Goal: Contribute content: Add original content to the website for others to see

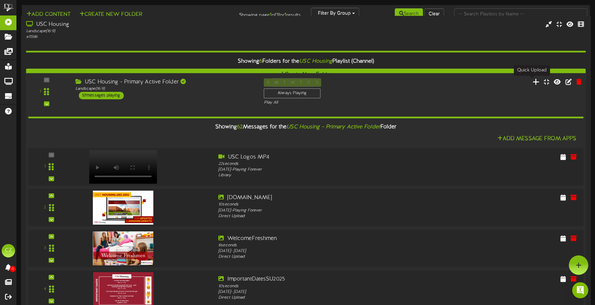
click at [533, 82] on icon at bounding box center [536, 81] width 7 height 7
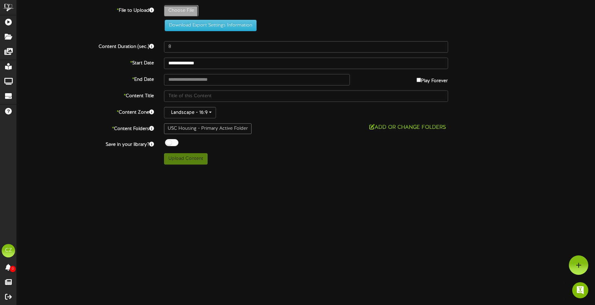
type input "**********"
type input "HelpfulInformationLinks_MP4_08132025"
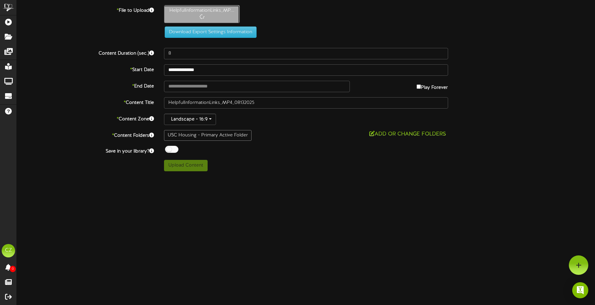
type input "21"
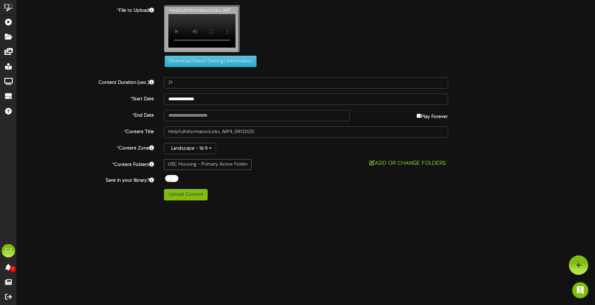
click at [268, 43] on div "HelpfulInformationLinks_MP... Your browser does not support HTML5 video." at bounding box center [380, 30] width 442 height 51
click at [203, 20] on video "Your browser does not support HTML5 video." at bounding box center [201, 31] width 67 height 34
click at [209, 26] on video "Your browser does not support HTML5 video." at bounding box center [201, 31] width 67 height 34
click at [346, 52] on div "HelpfulInformationLinks_MP... Your browser does not support HTML5 video." at bounding box center [380, 30] width 442 height 51
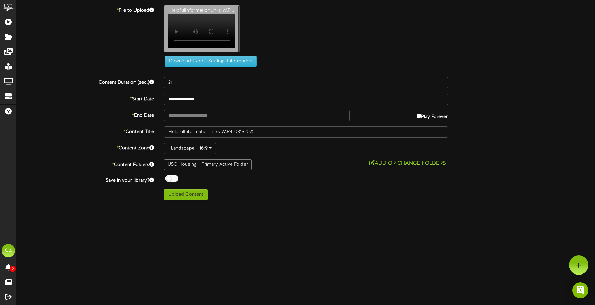
type input "**********"
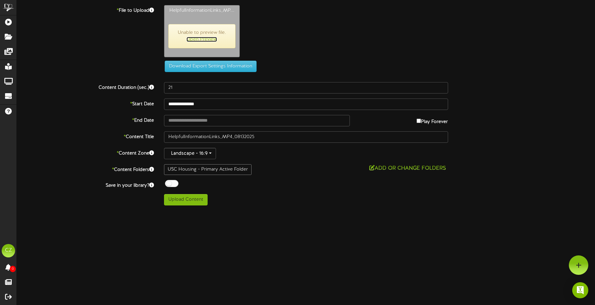
click at [205, 40] on link "Open Preview" at bounding box center [202, 39] width 31 height 5
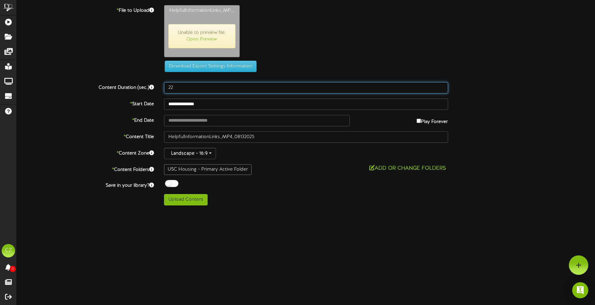
click at [443, 86] on input "22" at bounding box center [306, 87] width 284 height 11
type input "21"
click at [442, 89] on input "21" at bounding box center [306, 87] width 284 height 11
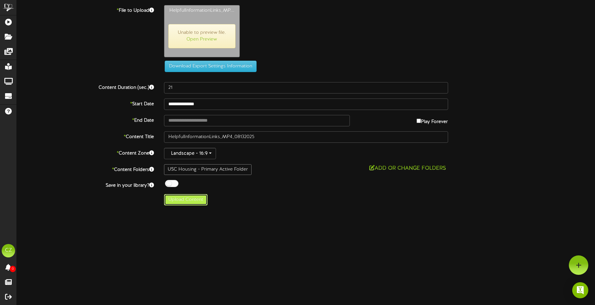
click at [188, 204] on button "Upload Content" at bounding box center [186, 199] width 44 height 11
type input "**********"
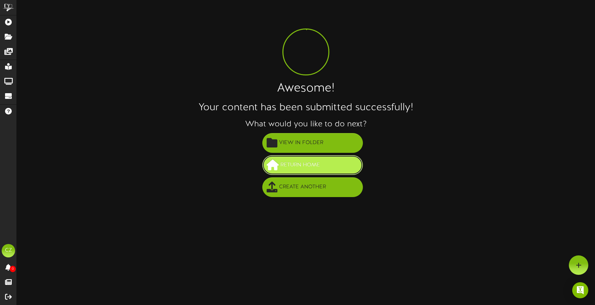
click at [333, 164] on button "Return Home" at bounding box center [312, 165] width 101 height 20
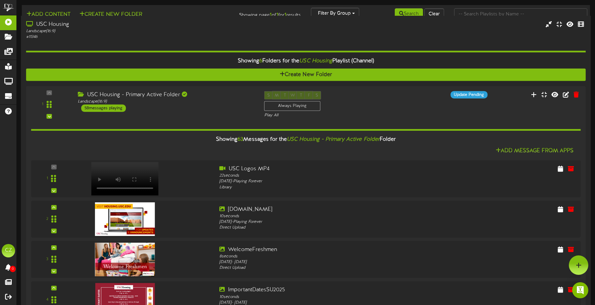
scroll to position [2551, 0]
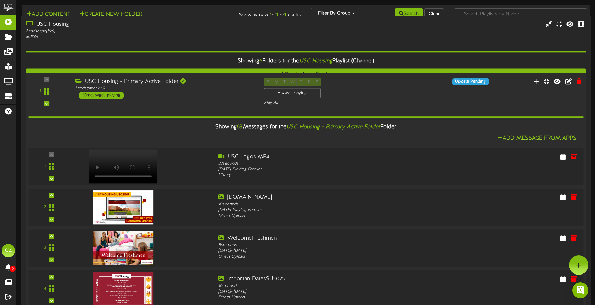
drag, startPoint x: 493, startPoint y: 140, endPoint x: 467, endPoint y: 150, distance: 28.2
drag, startPoint x: 49, startPoint y: 95, endPoint x: 52, endPoint y: 94, distance: 3.4
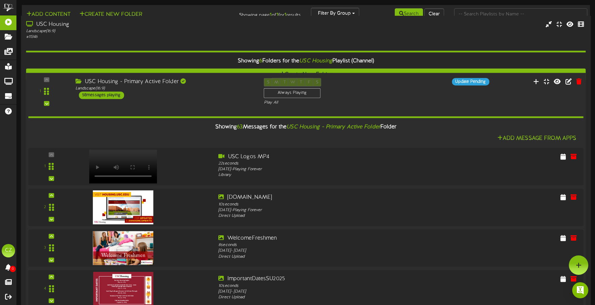
scroll to position [1309, 0]
drag, startPoint x: 41, startPoint y: 106, endPoint x: 139, endPoint y: 136, distance: 102.9
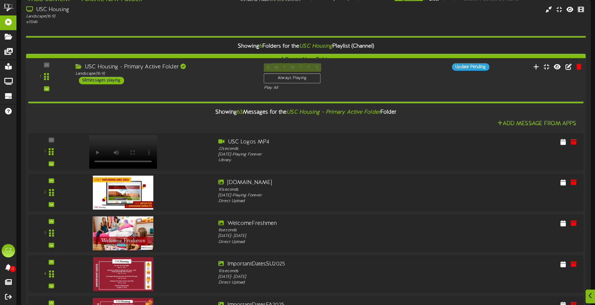
scroll to position [2551, 0]
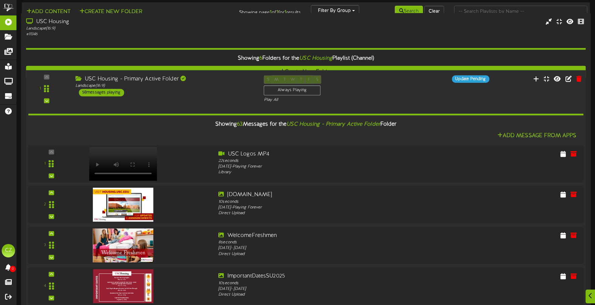
scroll to position [0, 0]
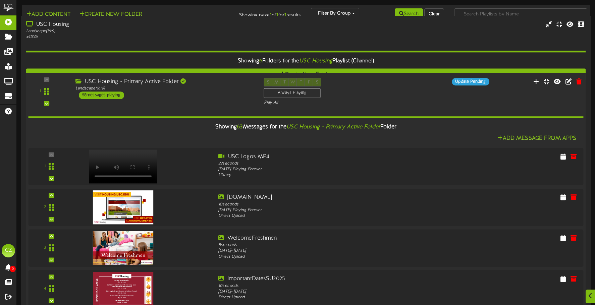
drag, startPoint x: 49, startPoint y: 53, endPoint x: 65, endPoint y: 63, distance: 19.5
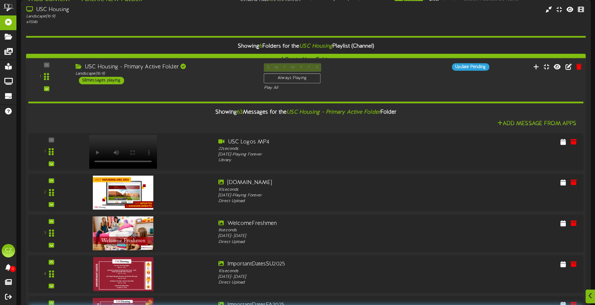
scroll to position [168, 0]
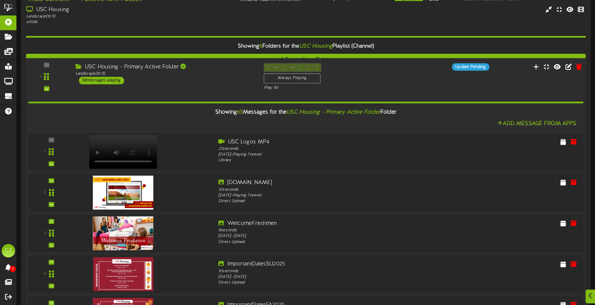
drag, startPoint x: 42, startPoint y: 231, endPoint x: 133, endPoint y: 249, distance: 93.3
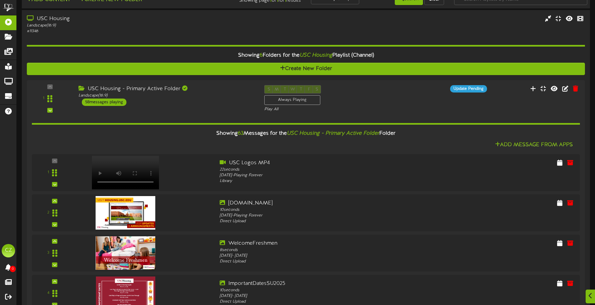
scroll to position [0, 0]
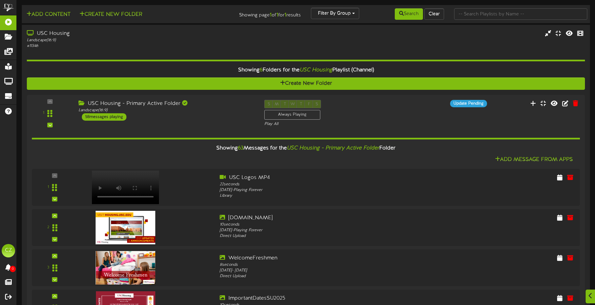
drag, startPoint x: 593, startPoint y: 118, endPoint x: 592, endPoint y: 97, distance: 21.9
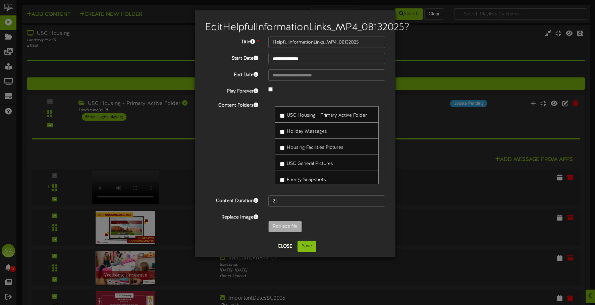
scroll to position [2798, 0]
click at [289, 252] on button "Close" at bounding box center [285, 246] width 22 height 11
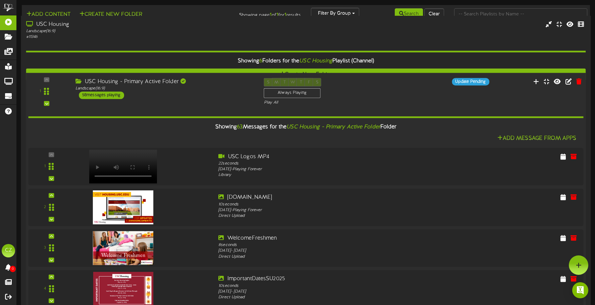
scroll to position [2429, 0]
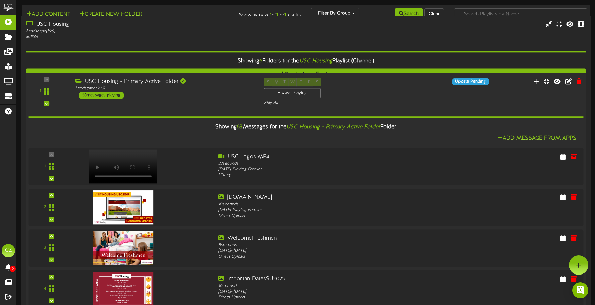
scroll to position [2328, 0]
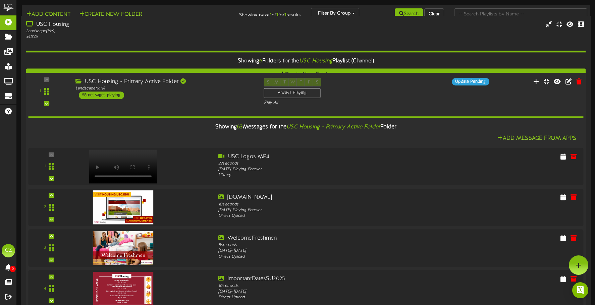
drag, startPoint x: 48, startPoint y: 186, endPoint x: 48, endPoint y: 63, distance: 123.2
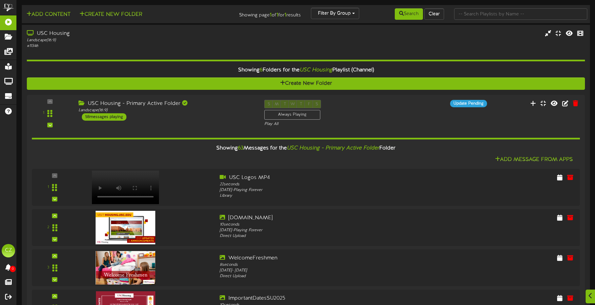
scroll to position [2593, 0]
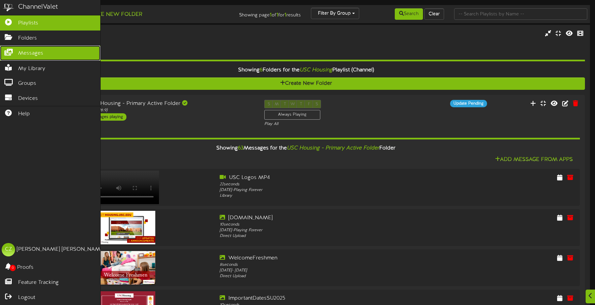
click at [27, 52] on span "Messages" at bounding box center [30, 54] width 25 height 8
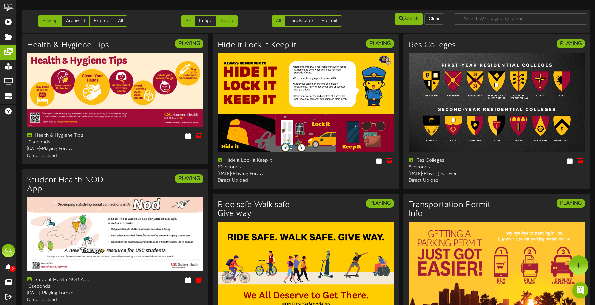
click at [230, 21] on link "Video" at bounding box center [226, 20] width 21 height 11
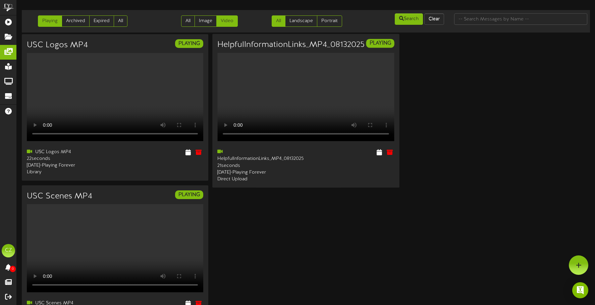
click at [240, 188] on div "HelpfulInformationLinks_MP4_08132025 PLAYING Your browser does not support HTML…" at bounding box center [305, 111] width 187 height 154
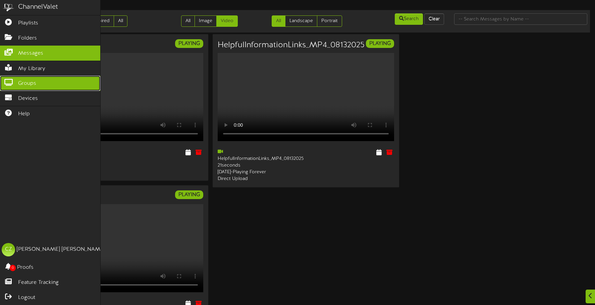
click at [31, 81] on span "Groups" at bounding box center [27, 84] width 18 height 8
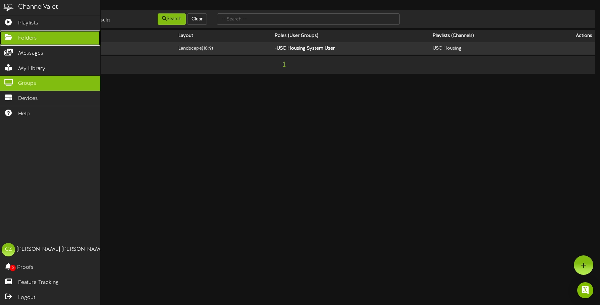
click at [38, 41] on link "Folders" at bounding box center [50, 38] width 100 height 15
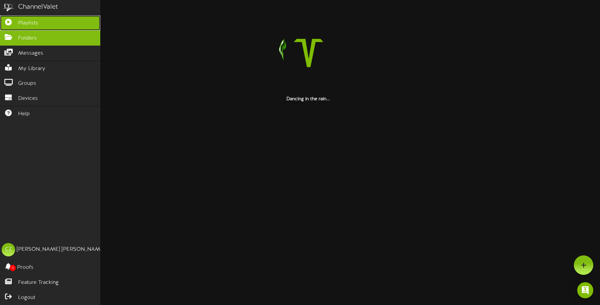
click at [40, 26] on link "Playlists" at bounding box center [50, 22] width 100 height 15
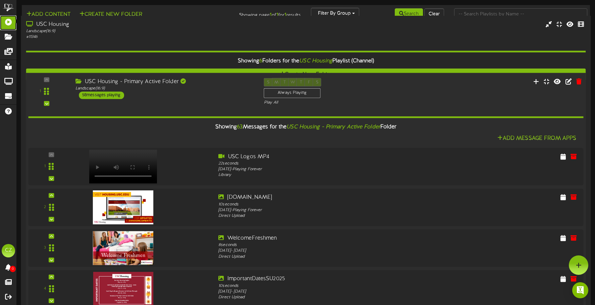
scroll to position [269, 0]
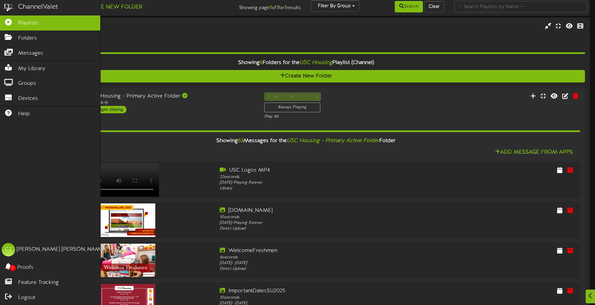
scroll to position [0, 0]
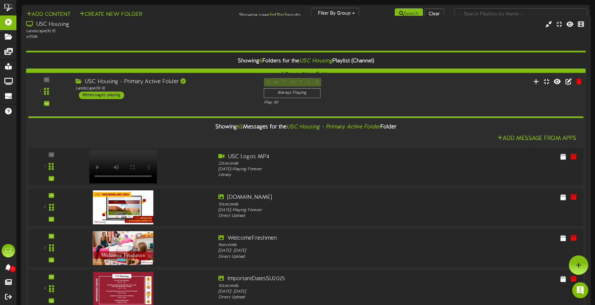
scroll to position [2282, 0]
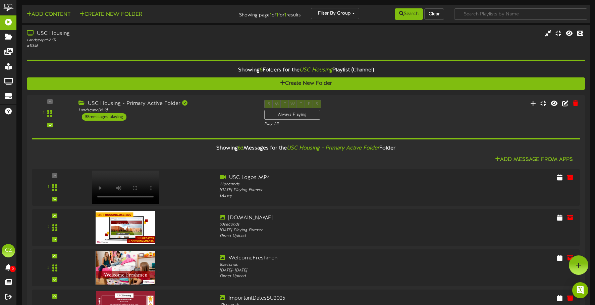
scroll to position [1880, 0]
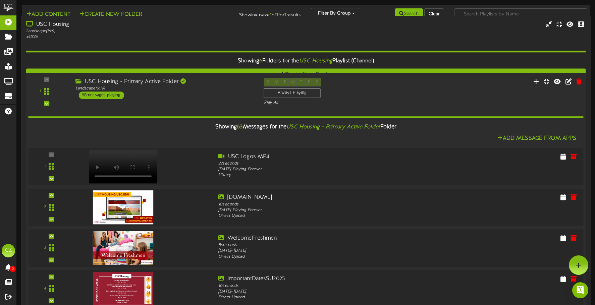
scroll to position [1712, 0]
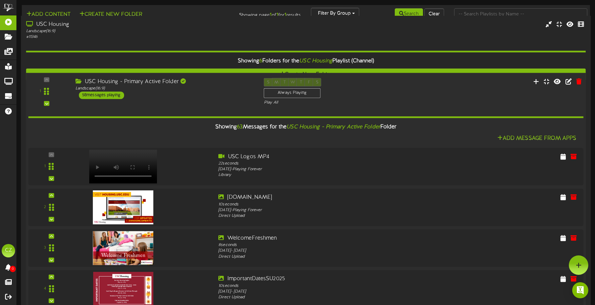
scroll to position [1544, 0]
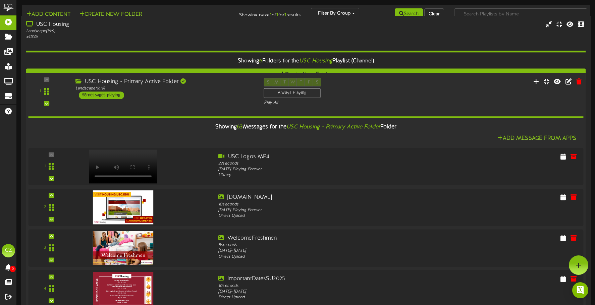
scroll to position [1410, 0]
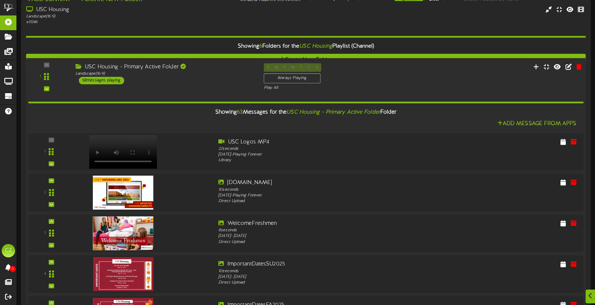
scroll to position [1208, 0]
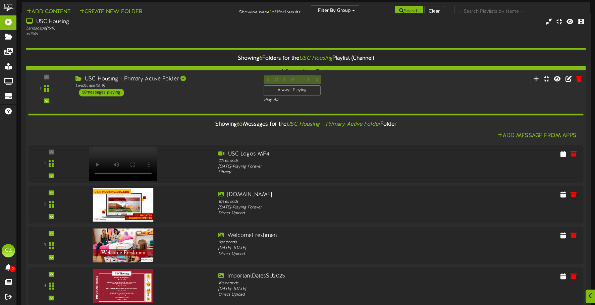
scroll to position [0, 0]
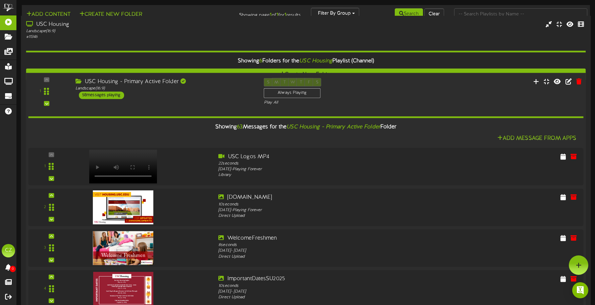
scroll to position [235, 0]
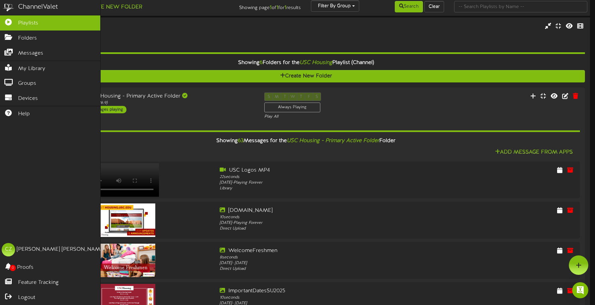
scroll to position [0, 0]
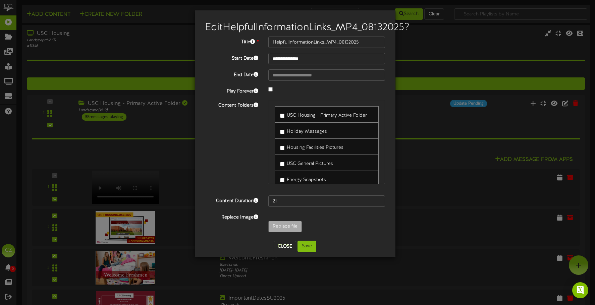
scroll to position [10, 0]
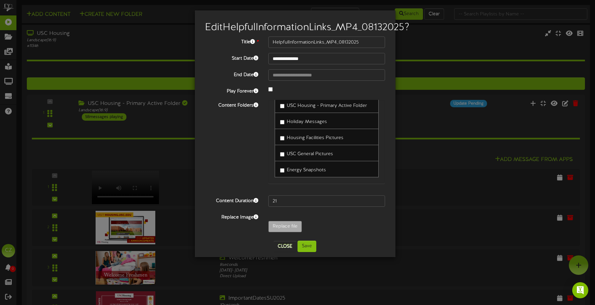
click at [456, 42] on div "**********" at bounding box center [297, 152] width 595 height 305
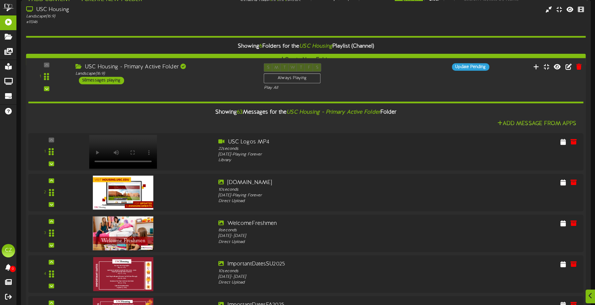
scroll to position [1510, 0]
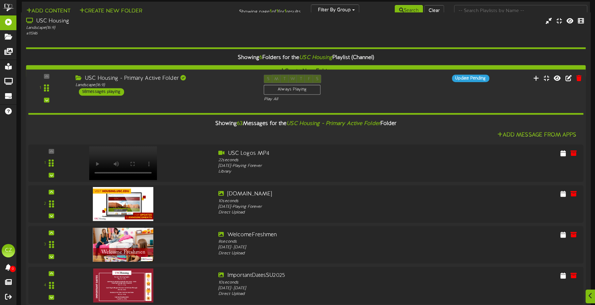
scroll to position [0, 0]
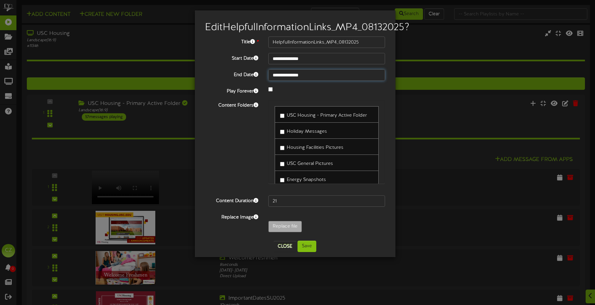
select select "*"
type input "**********"
click at [311, 252] on button "Save" at bounding box center [307, 246] width 19 height 11
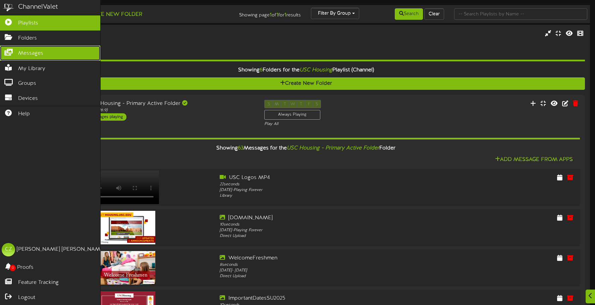
click at [7, 57] on link "Messages" at bounding box center [50, 53] width 100 height 15
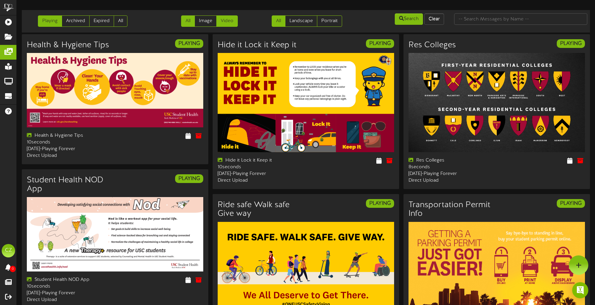
click at [228, 23] on link "Video" at bounding box center [226, 20] width 21 height 11
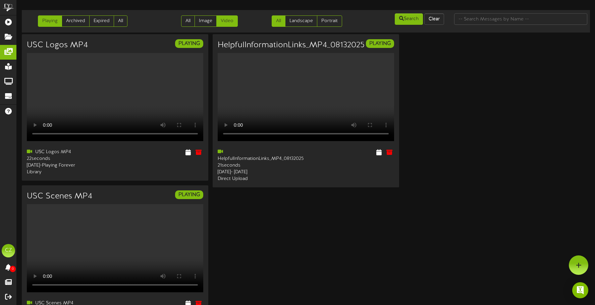
click at [473, 113] on div "USC Logos MP4 PLAYING Your browser does not support HTML5 video." at bounding box center [306, 185] width 569 height 303
click at [269, 83] on video "Your browser does not support HTML5 video." at bounding box center [305, 97] width 177 height 89
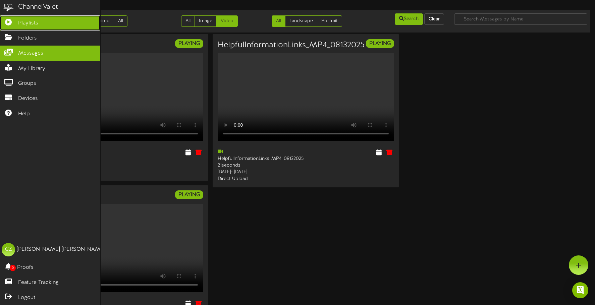
click at [4, 21] on icon at bounding box center [8, 21] width 17 height 5
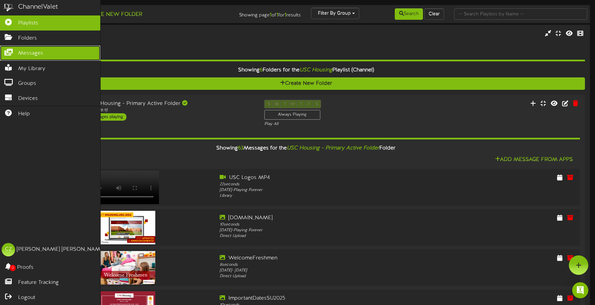
click at [4, 51] on icon at bounding box center [8, 51] width 17 height 5
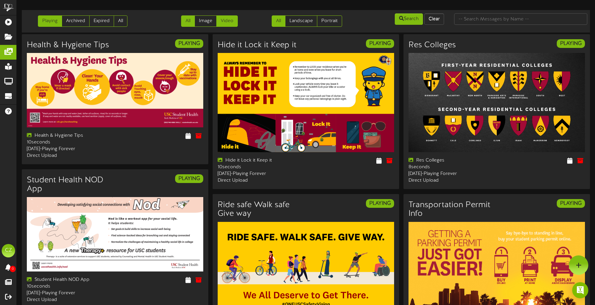
click at [234, 21] on link "Video" at bounding box center [226, 20] width 21 height 11
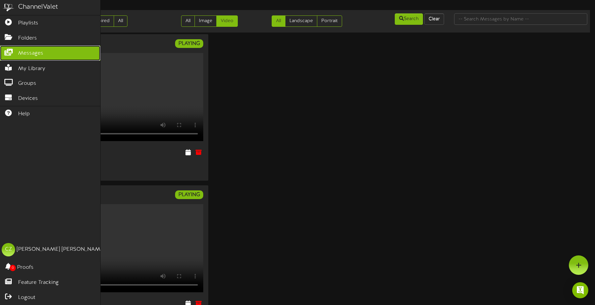
click at [33, 51] on span "Messages" at bounding box center [30, 54] width 25 height 8
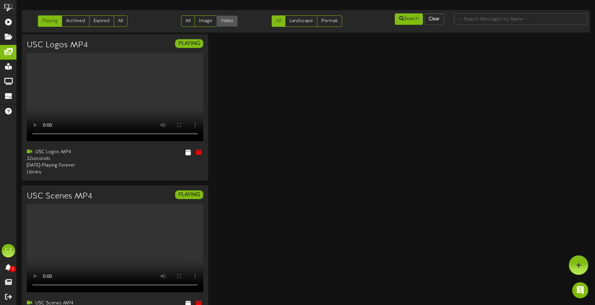
click at [225, 25] on link "Video" at bounding box center [226, 20] width 21 height 11
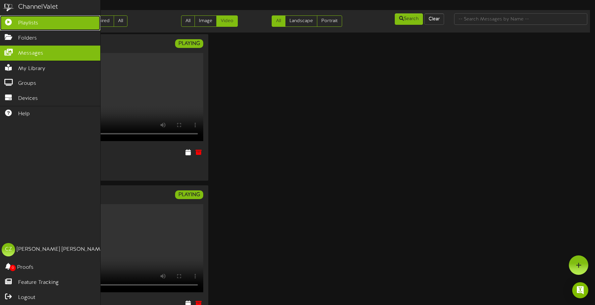
click at [26, 21] on span "Playlists" at bounding box center [28, 23] width 20 height 8
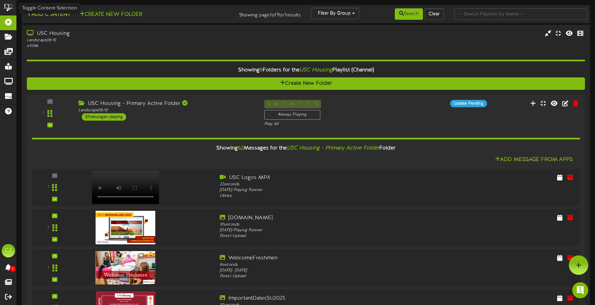
click at [52, 15] on button "Add Content" at bounding box center [49, 14] width 48 height 8
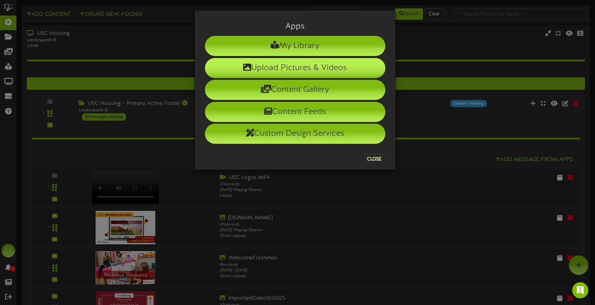
click at [360, 72] on li "Upload Pictures & Videos" at bounding box center [295, 68] width 181 height 20
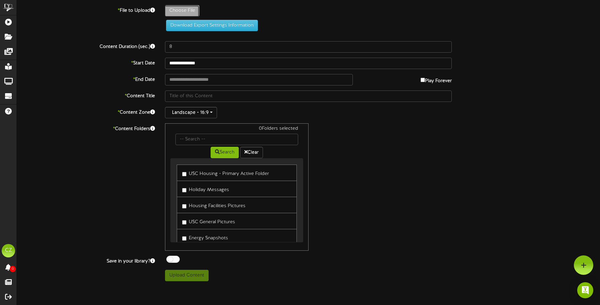
type input "**********"
type input "HelpfulInformationLinks_MP4_08132025"
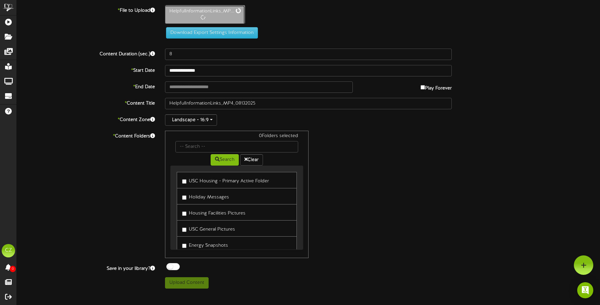
type input "21"
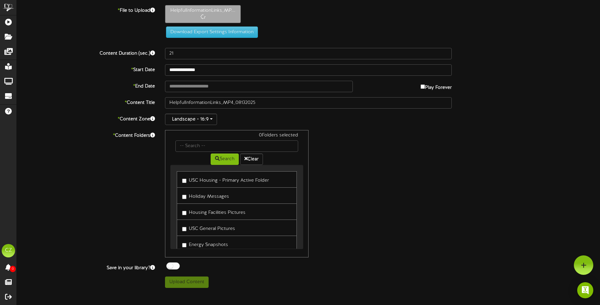
click at [222, 182] on label "USC Housing - Primary Active Folder" at bounding box center [225, 179] width 87 height 9
click at [212, 93] on div "**********" at bounding box center [309, 146] width 584 height 283
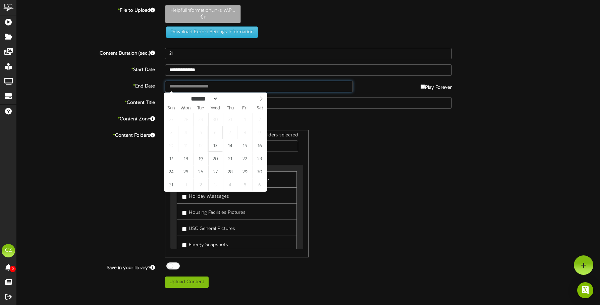
click at [216, 86] on input "text" at bounding box center [259, 86] width 188 height 11
type input "**********"
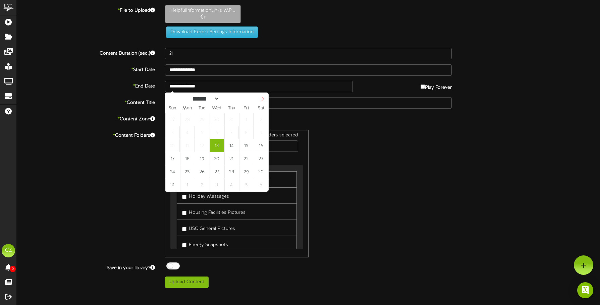
select select "*"
click at [259, 98] on span at bounding box center [262, 98] width 11 height 11
type input "**********"
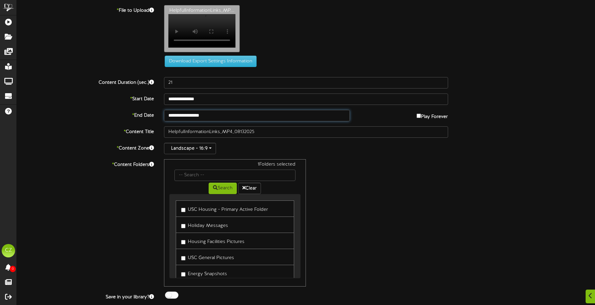
scroll to position [21, 0]
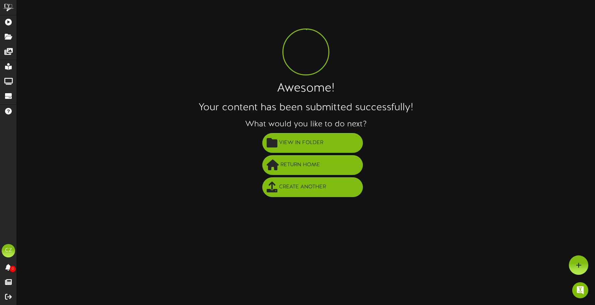
scroll to position [0, 0]
click at [345, 149] on button "View in Folder" at bounding box center [315, 143] width 101 height 20
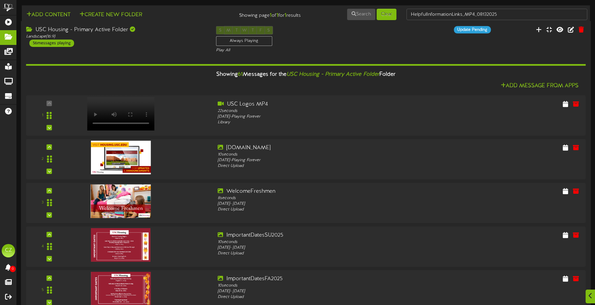
scroll to position [2131, 0]
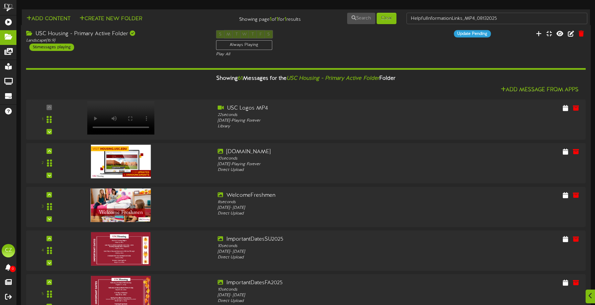
scroll to position [0, 0]
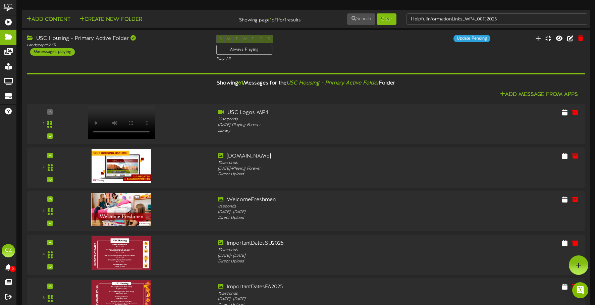
scroll to position [1863, 0]
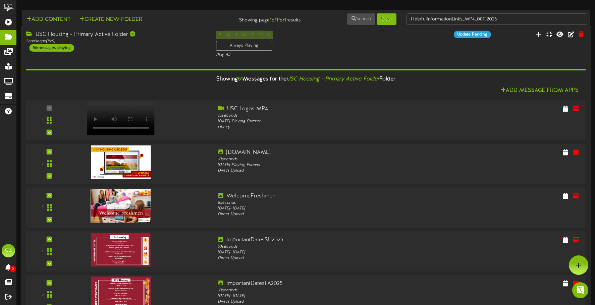
scroll to position [1561, 0]
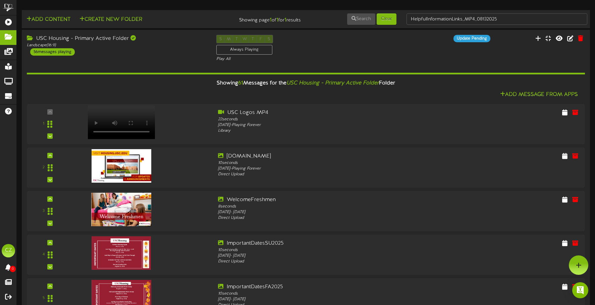
scroll to position [1460, 0]
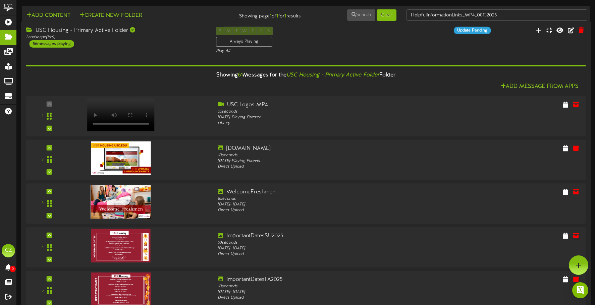
scroll to position [2, 0]
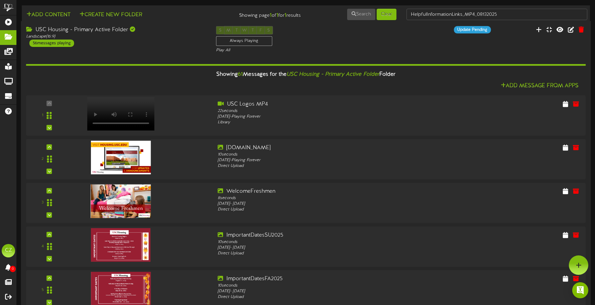
scroll to position [0, 0]
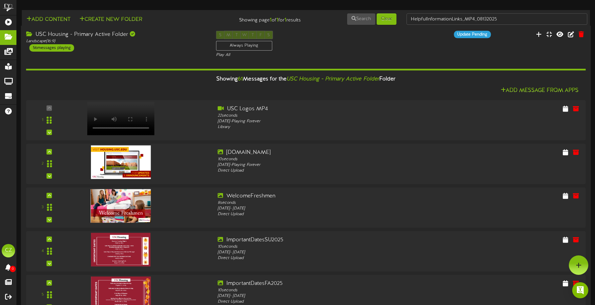
scroll to position [443, 0]
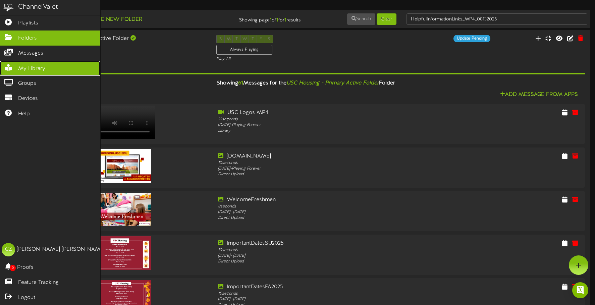
click at [22, 69] on span "My Library" at bounding box center [31, 69] width 27 height 8
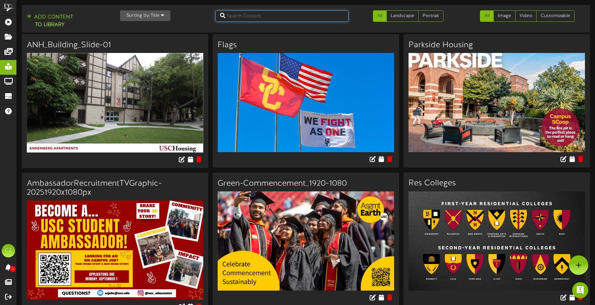
click at [249, 15] on input "text" at bounding box center [281, 15] width 133 height 11
type input "helpful"
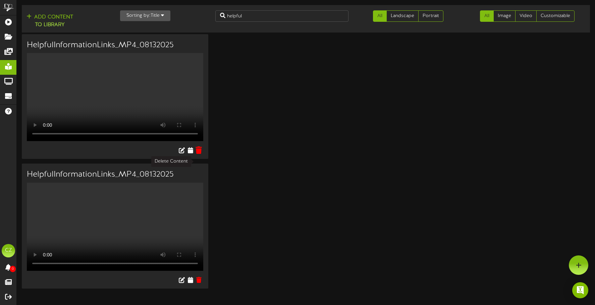
click at [200, 154] on icon at bounding box center [199, 150] width 6 height 7
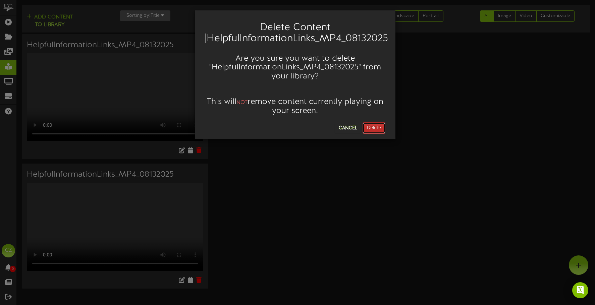
click at [382, 133] on button "Delete" at bounding box center [374, 128] width 23 height 11
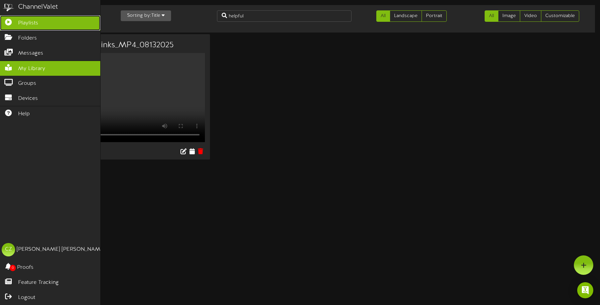
click at [23, 27] on span "Playlists" at bounding box center [28, 23] width 20 height 8
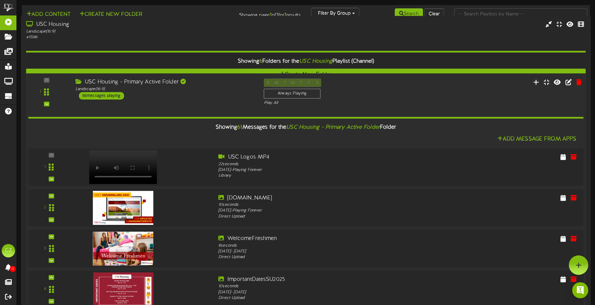
scroll to position [302, 0]
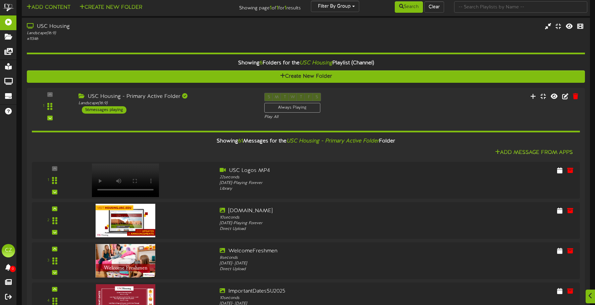
scroll to position [0, 0]
